Goal: Information Seeking & Learning: Learn about a topic

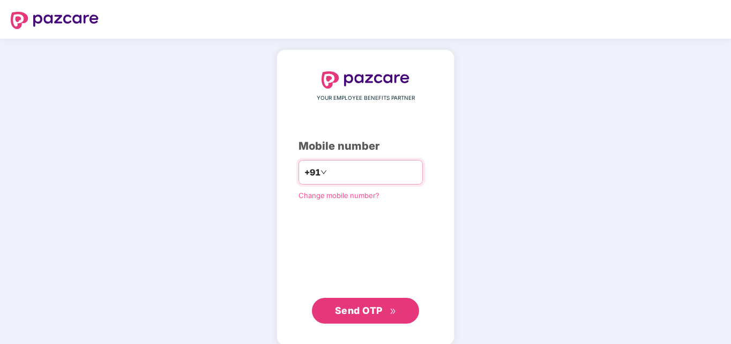
click at [359, 168] on input "number" at bounding box center [373, 172] width 88 height 17
type input "**********"
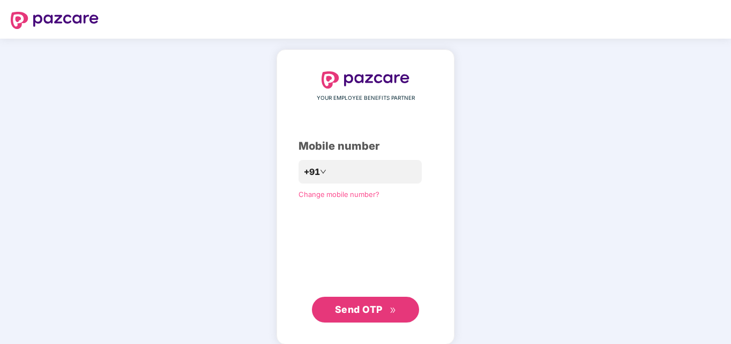
click at [346, 314] on span "Send OTP" at bounding box center [359, 309] width 48 height 11
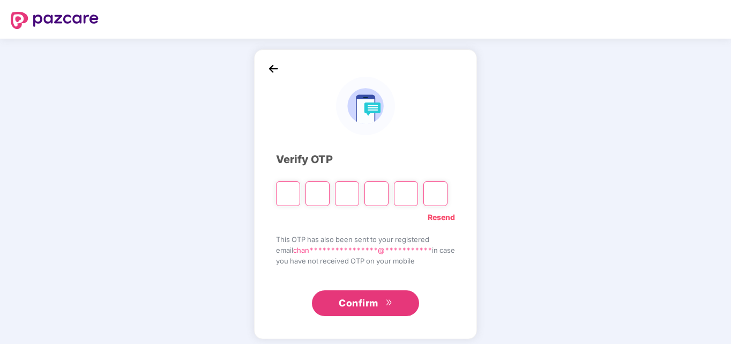
type input "*"
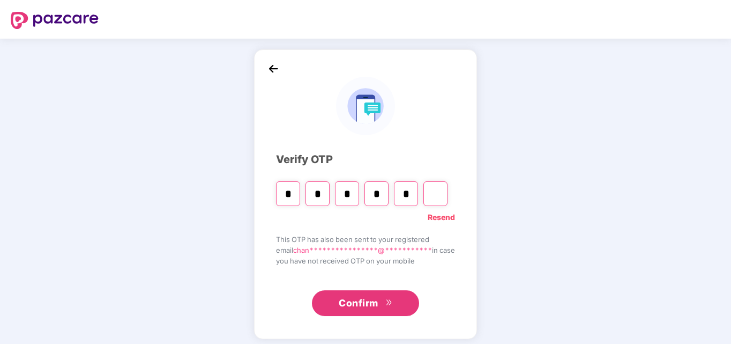
type input "*"
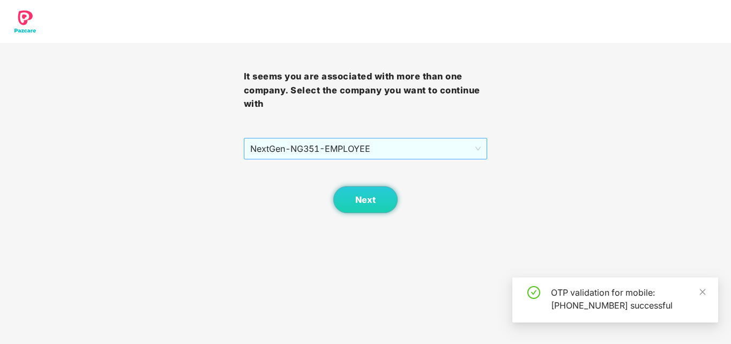
click at [442, 149] on span "NextGen - NG351 - EMPLOYEE" at bounding box center [365, 148] width 231 height 20
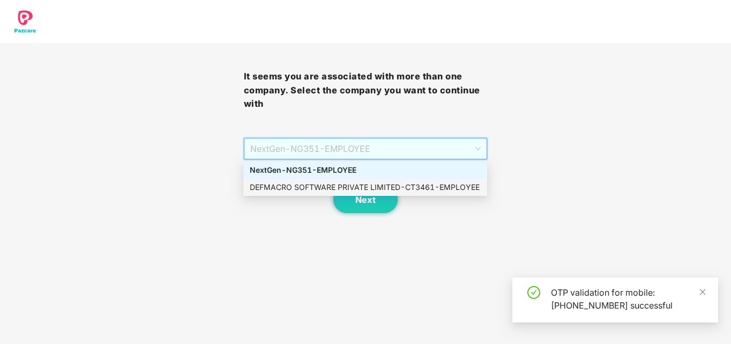
click at [368, 183] on div "DEFMACRO SOFTWARE PRIVATE LIMITED - CT3461 - EMPLOYEE" at bounding box center [365, 187] width 231 height 12
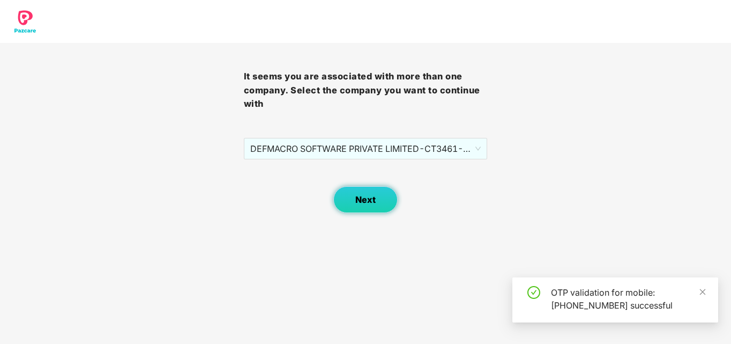
click at [376, 199] on button "Next" at bounding box center [366, 199] width 64 height 27
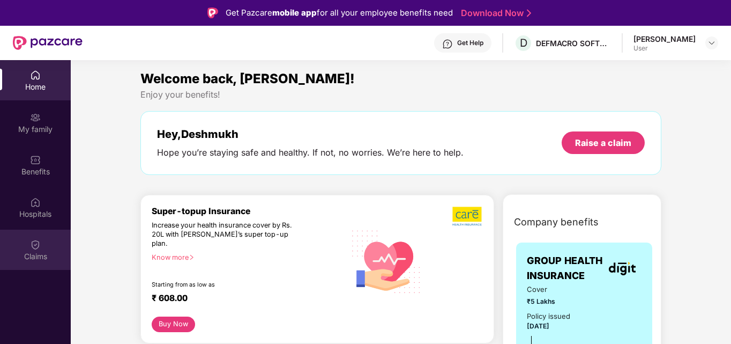
click at [36, 246] on img at bounding box center [35, 244] width 11 height 11
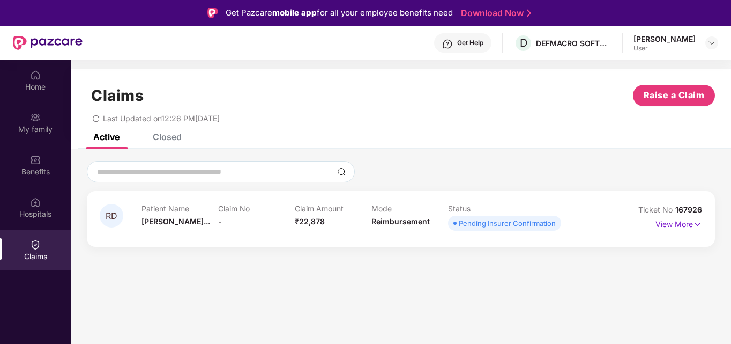
click at [680, 226] on p "View More" at bounding box center [679, 223] width 47 height 14
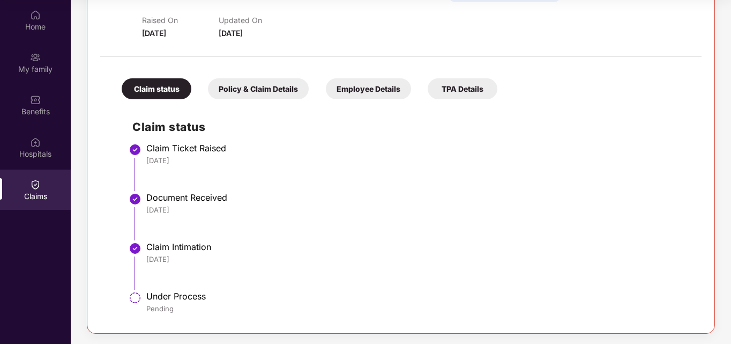
scroll to position [169, 0]
click at [277, 87] on div "Policy & Claim Details" at bounding box center [258, 88] width 101 height 21
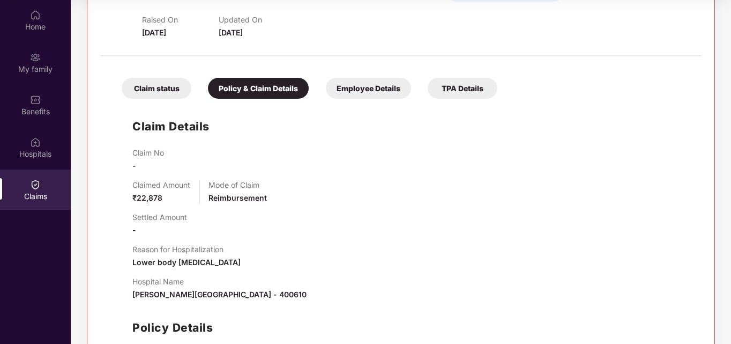
click at [355, 89] on div "Employee Details" at bounding box center [368, 88] width 85 height 21
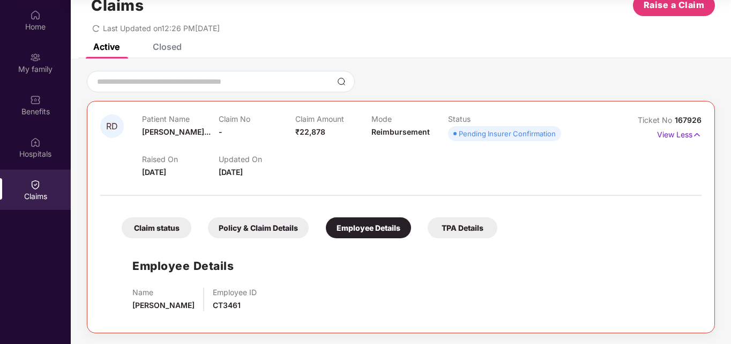
click at [468, 230] on div "TPA Details" at bounding box center [463, 227] width 70 height 21
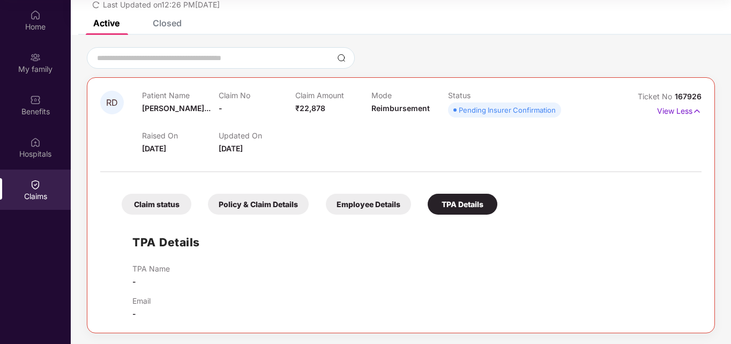
click at [269, 197] on div "Policy & Claim Details" at bounding box center [258, 204] width 101 height 21
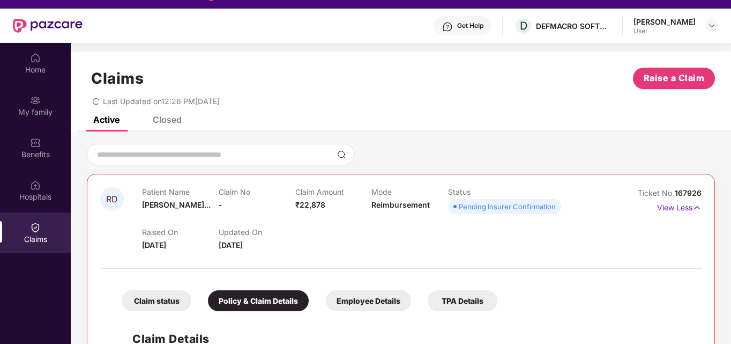
scroll to position [0, 0]
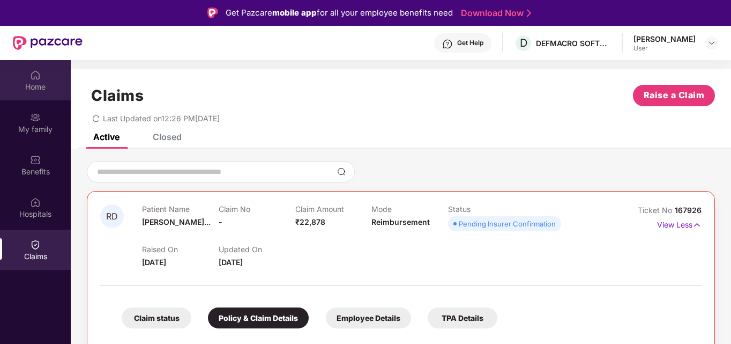
click at [28, 79] on div "Home" at bounding box center [35, 80] width 71 height 40
